Goal: Task Accomplishment & Management: Manage account settings

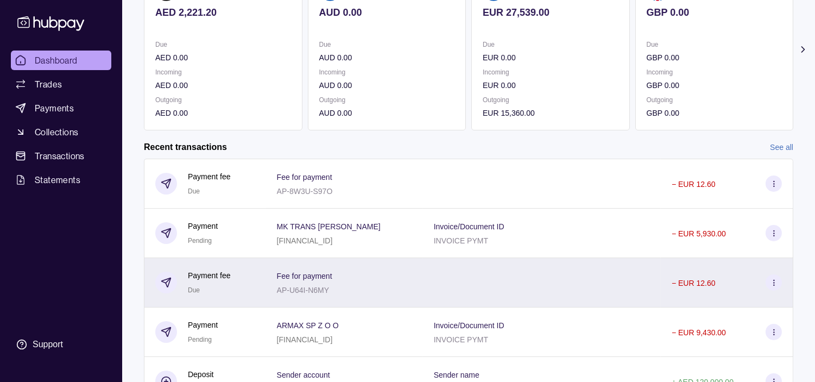
scroll to position [77, 0]
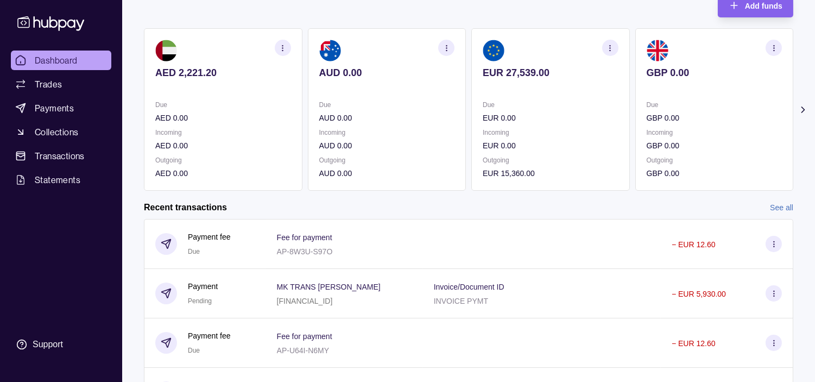
click at [611, 47] on icon "button" at bounding box center [610, 48] width 8 height 8
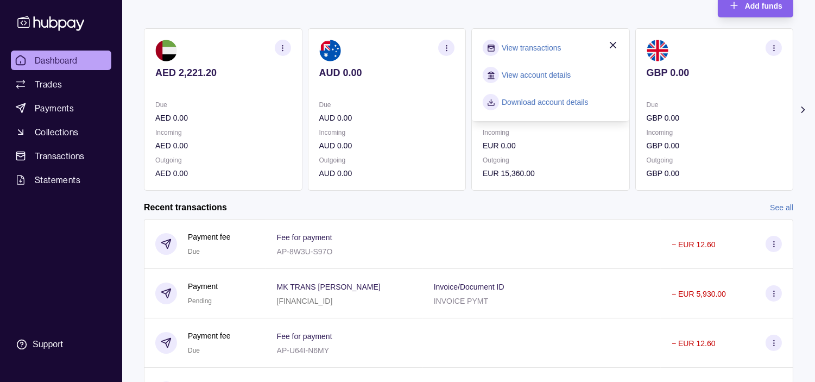
click at [539, 49] on link "View transactions" at bounding box center [531, 48] width 59 height 12
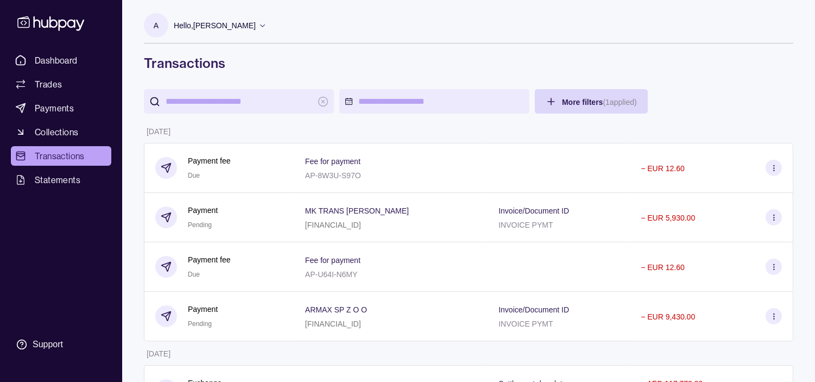
click at [256, 27] on p "Hello, [PERSON_NAME]" at bounding box center [215, 26] width 82 height 12
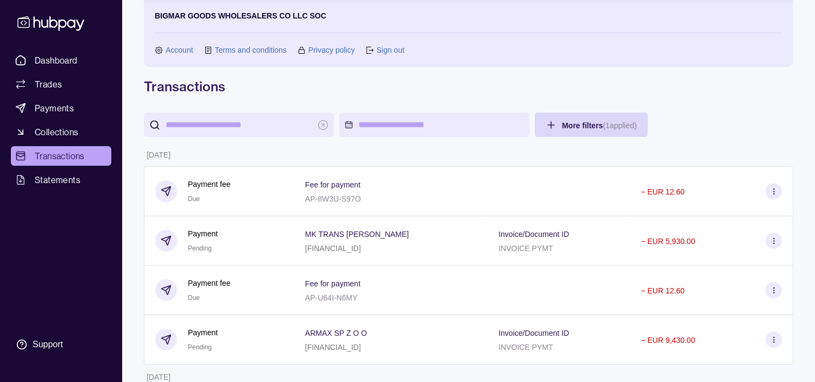
scroll to position [47, 0]
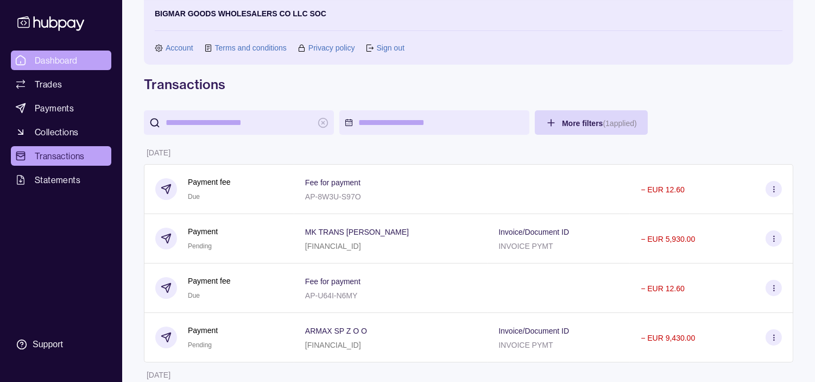
click at [72, 62] on span "Dashboard" at bounding box center [56, 60] width 43 height 13
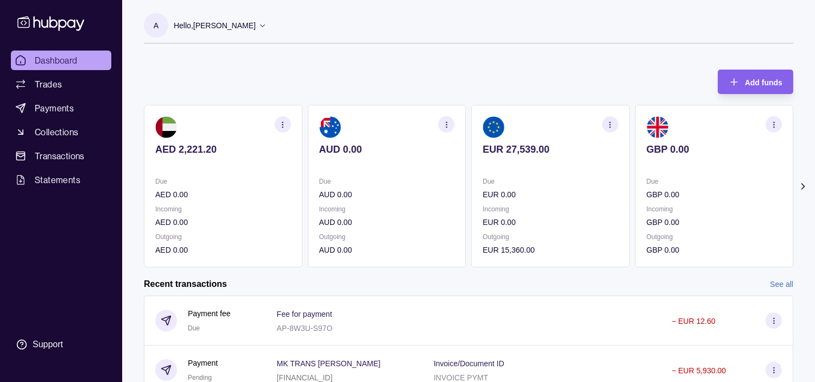
click at [611, 123] on icon "button" at bounding box center [610, 125] width 8 height 8
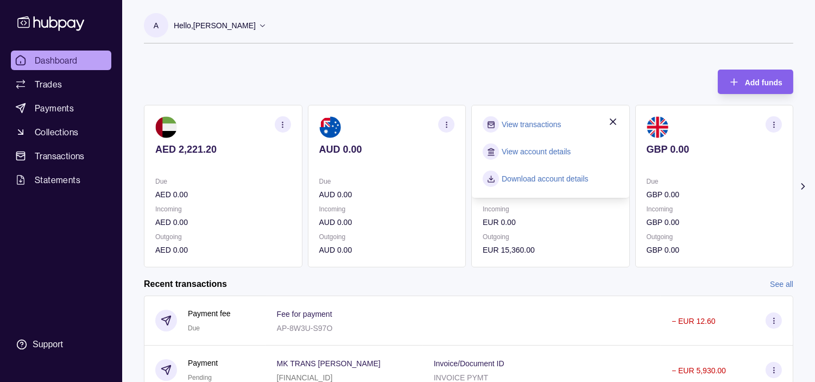
click at [555, 123] on link "View transactions" at bounding box center [531, 124] width 59 height 12
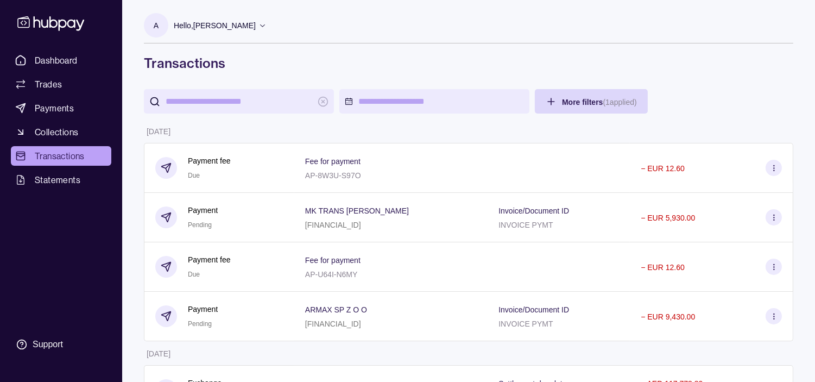
click at [253, 25] on p "Hello, [PERSON_NAME]" at bounding box center [215, 26] width 82 height 12
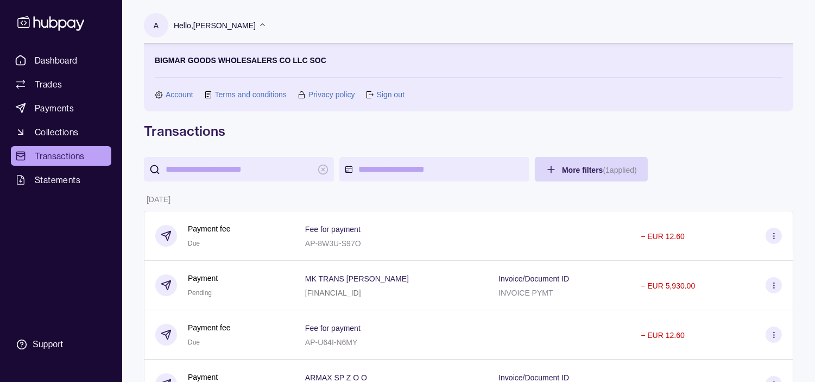
click at [383, 93] on link "Sign out" at bounding box center [390, 95] width 28 height 12
